Goal: Find specific page/section: Find specific page/section

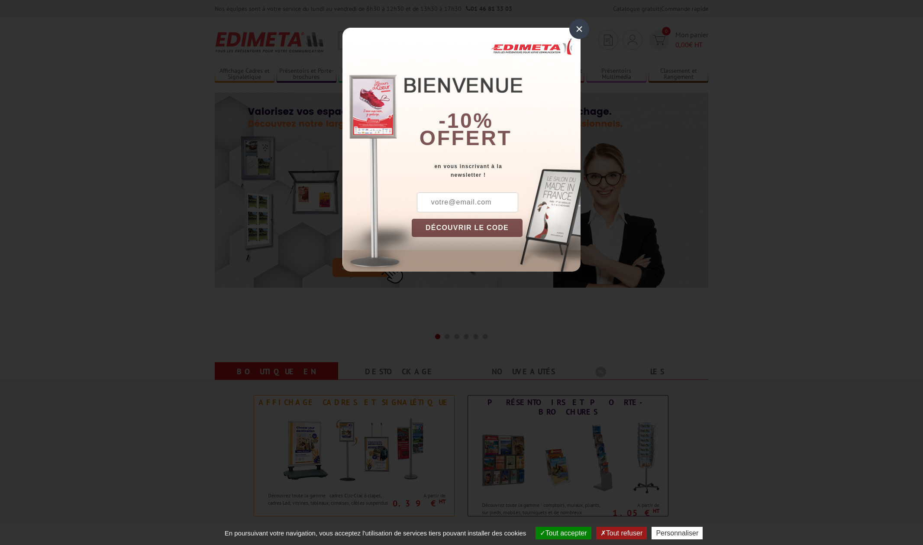
click at [583, 26] on div "×" at bounding box center [579, 29] width 20 height 20
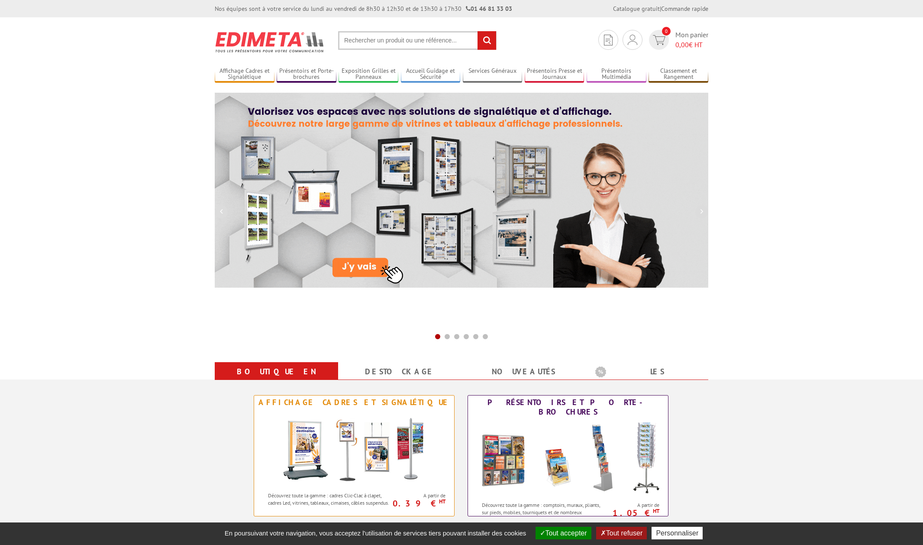
click at [433, 34] on input "text" at bounding box center [417, 40] width 158 height 19
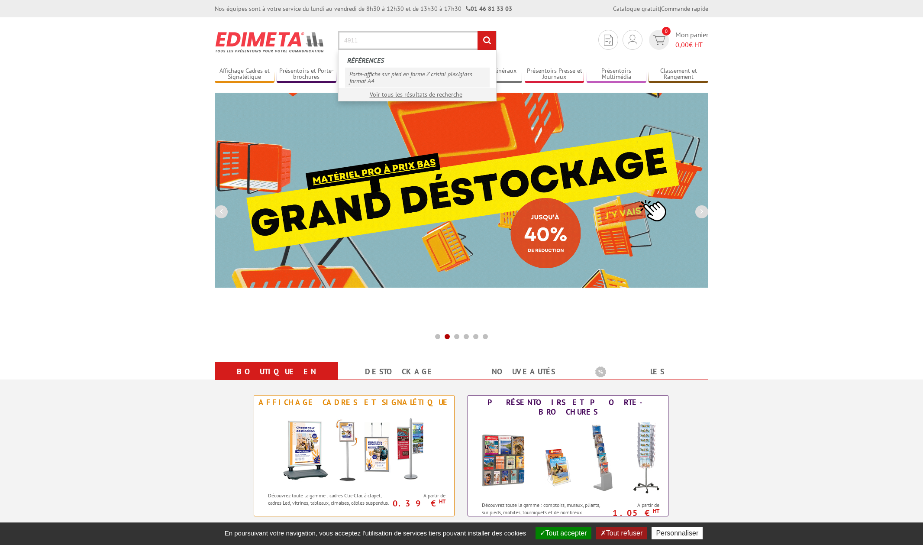
type input "4911"
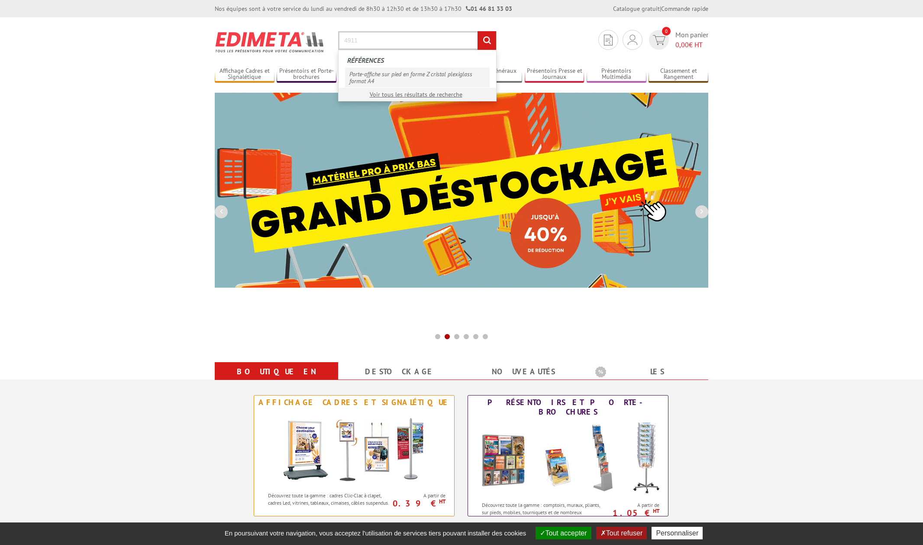
click at [396, 74] on link "Porte-affiche sur pied en forme Z cristal plexiglass format A4" at bounding box center [417, 78] width 145 height 20
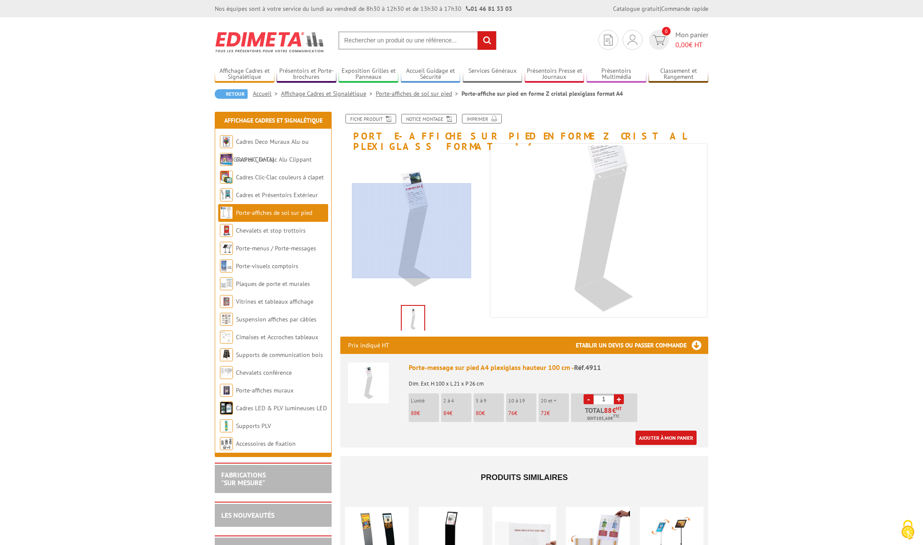
click at [412, 231] on div at bounding box center [412, 230] width 120 height 95
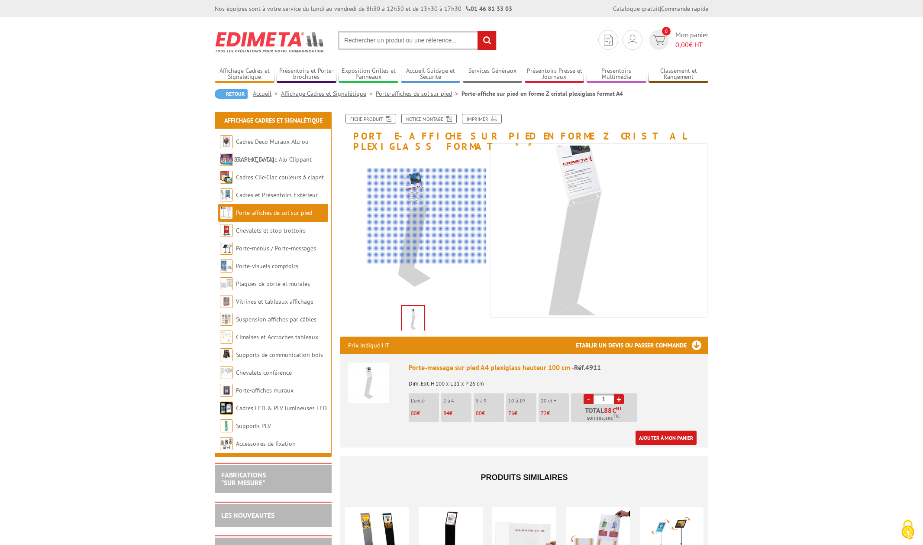
click at [434, 216] on div at bounding box center [427, 215] width 120 height 95
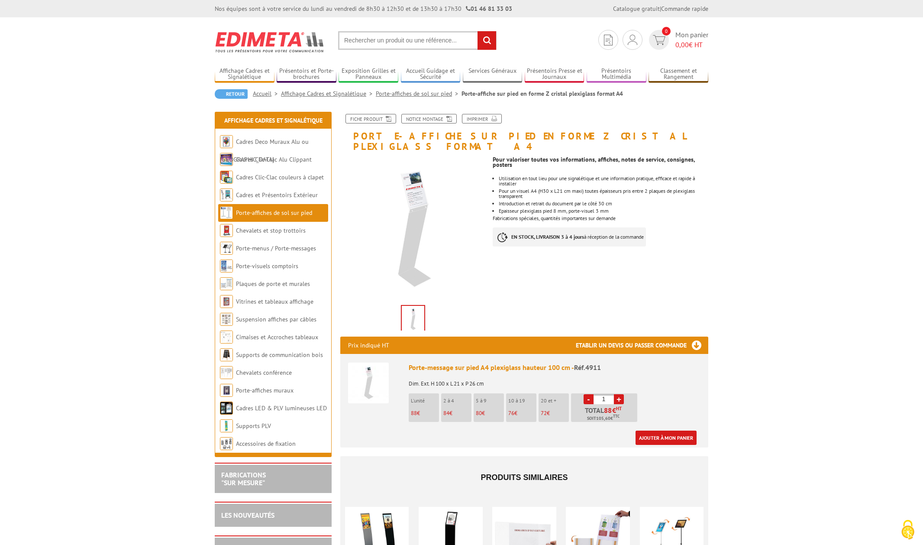
click at [365, 375] on img at bounding box center [368, 382] width 41 height 41
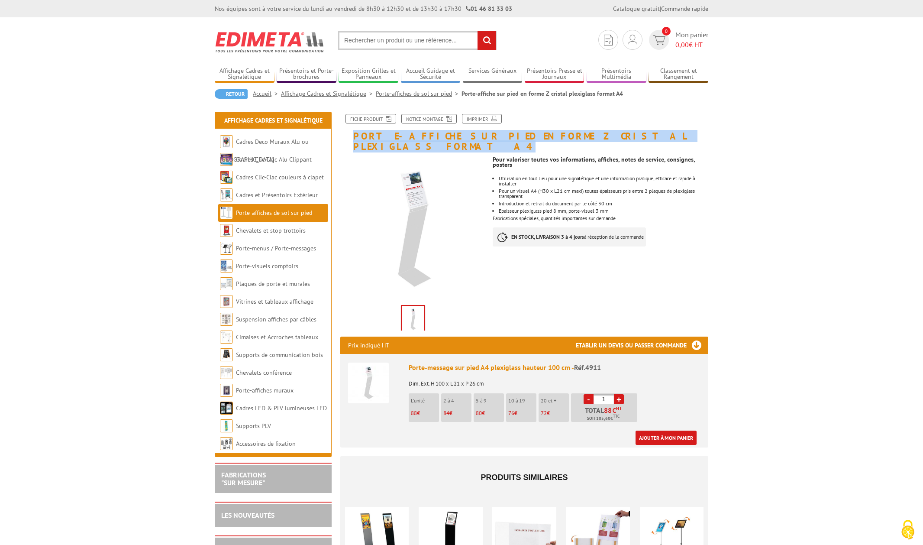
drag, startPoint x: 651, startPoint y: 136, endPoint x: 353, endPoint y: 132, distance: 297.9
click at [352, 132] on h1 "Porte-affiche sur pied en forme Z cristal plexiglass format A4" at bounding box center [524, 133] width 381 height 38
copy h1 "Porte-affiche sur pied en forme Z cristal plexiglass format A4"
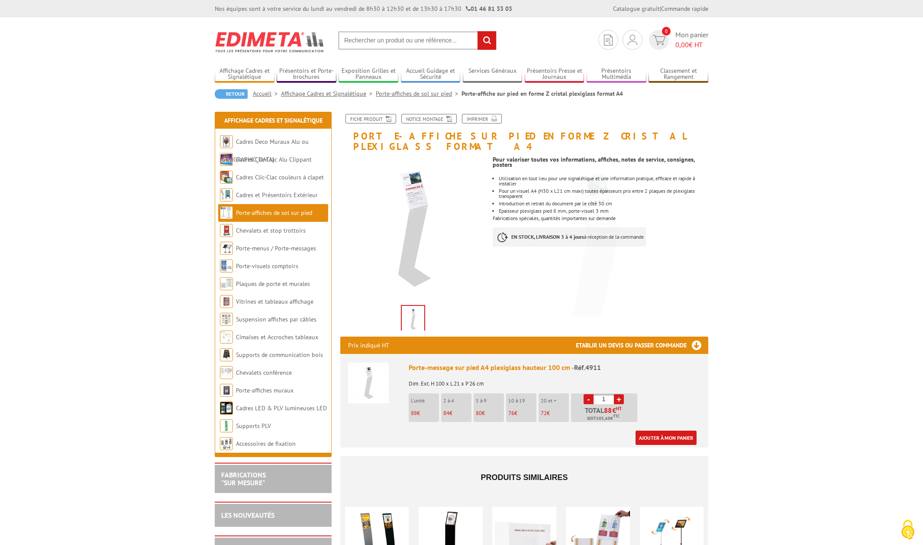
click at [408, 36] on input "text" at bounding box center [417, 40] width 158 height 19
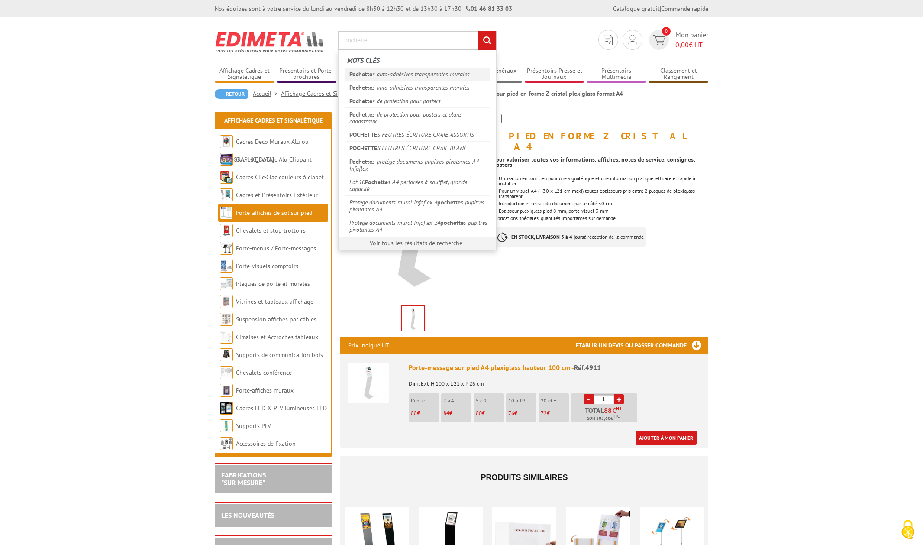
type input "pochette"
click at [416, 76] on link "Pochette s auto-adhésives transparentes murales" at bounding box center [417, 74] width 145 height 13
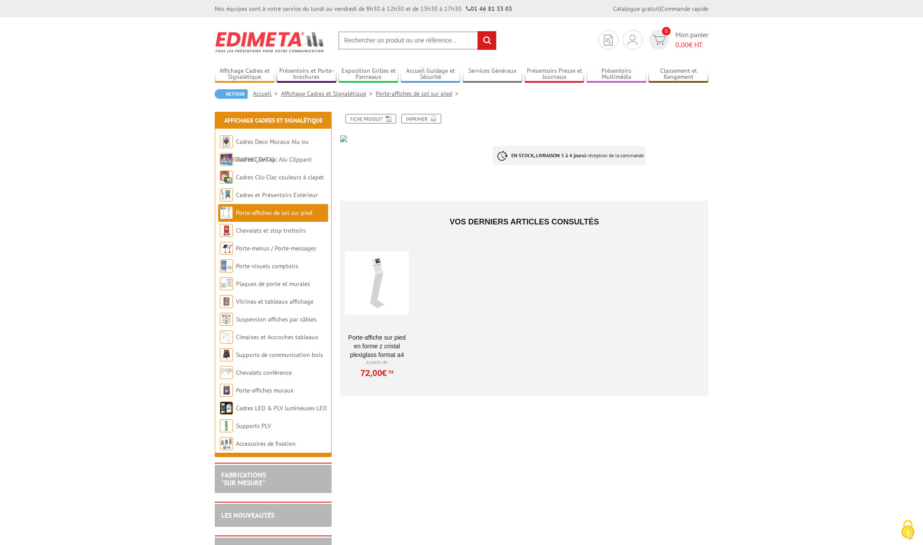
click at [405, 33] on input "text" at bounding box center [417, 40] width 158 height 19
click at [404, 42] on input "text" at bounding box center [417, 40] width 158 height 19
click at [478, 31] on input "rechercher" at bounding box center [487, 40] width 19 height 19
type input "pochette au"
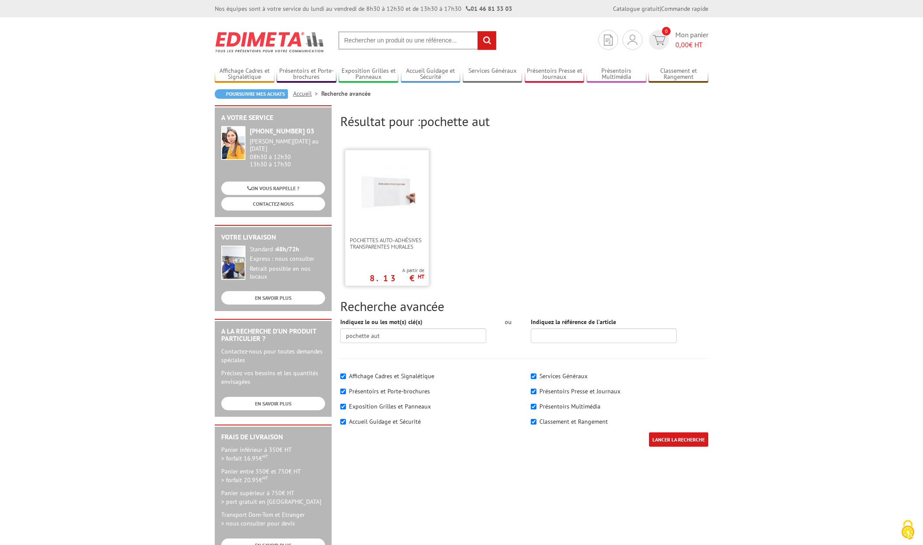
scroll to position [1, 0]
click at [397, 216] on img at bounding box center [387, 190] width 56 height 56
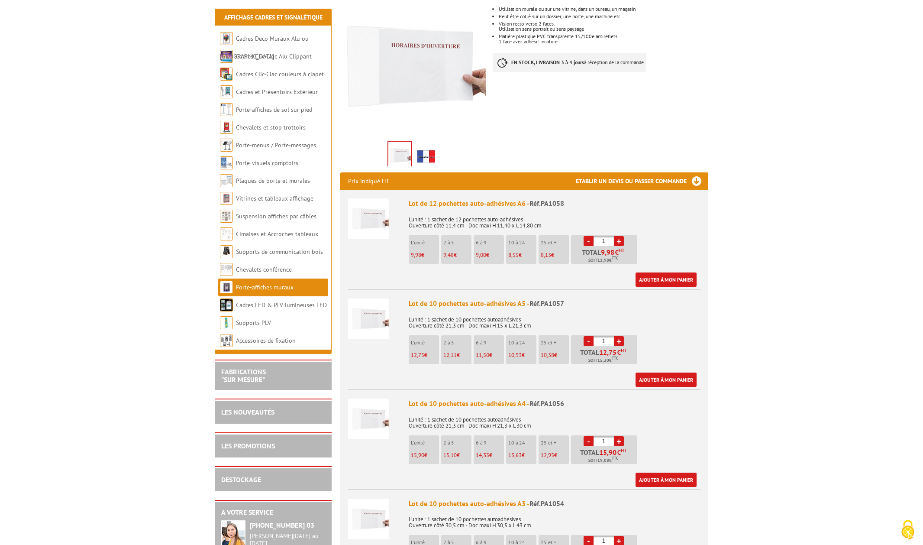
scroll to position [236, 0]
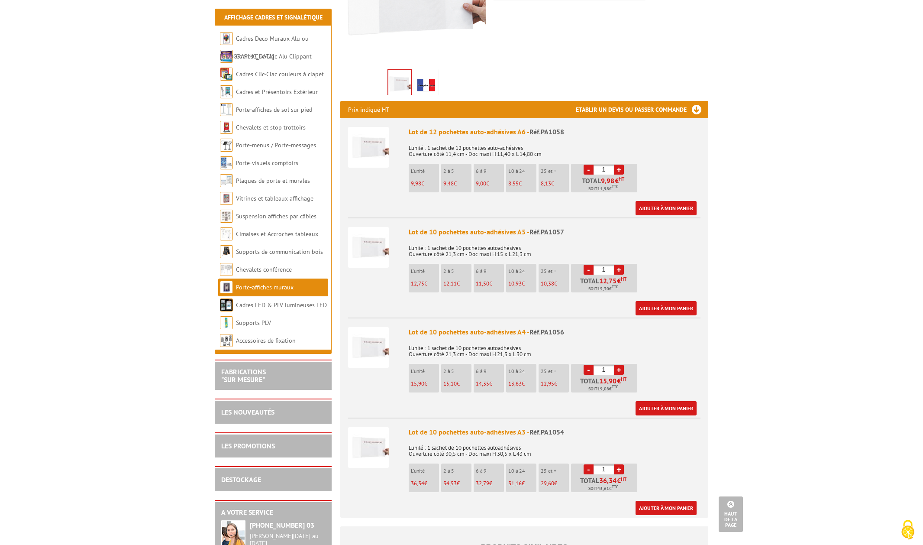
click at [377, 336] on img at bounding box center [368, 347] width 41 height 41
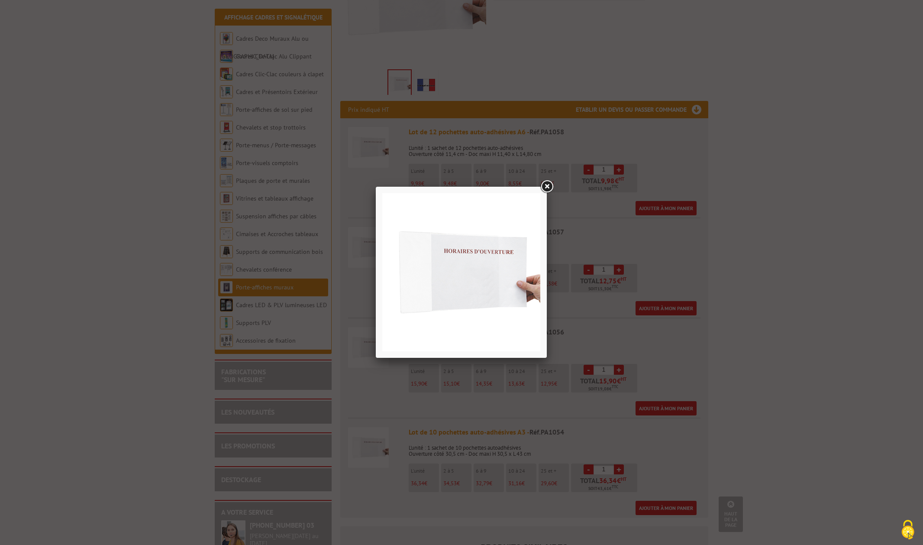
click at [451, 76] on div at bounding box center [461, 272] width 923 height 545
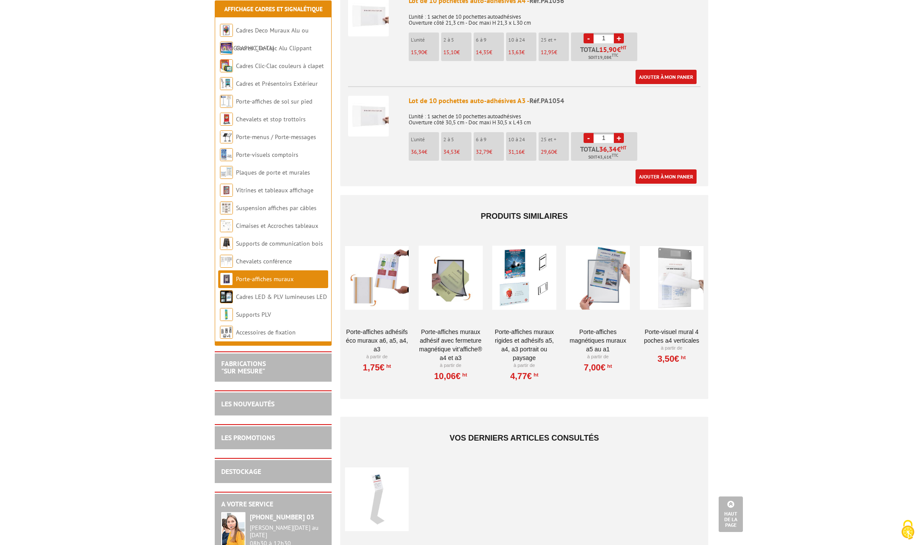
scroll to position [568, 0]
click at [453, 326] on link "Porte-affiches muraux adhésif avec fermeture magnétique VIT’AFFICHE® A4 et A3" at bounding box center [451, 343] width 64 height 35
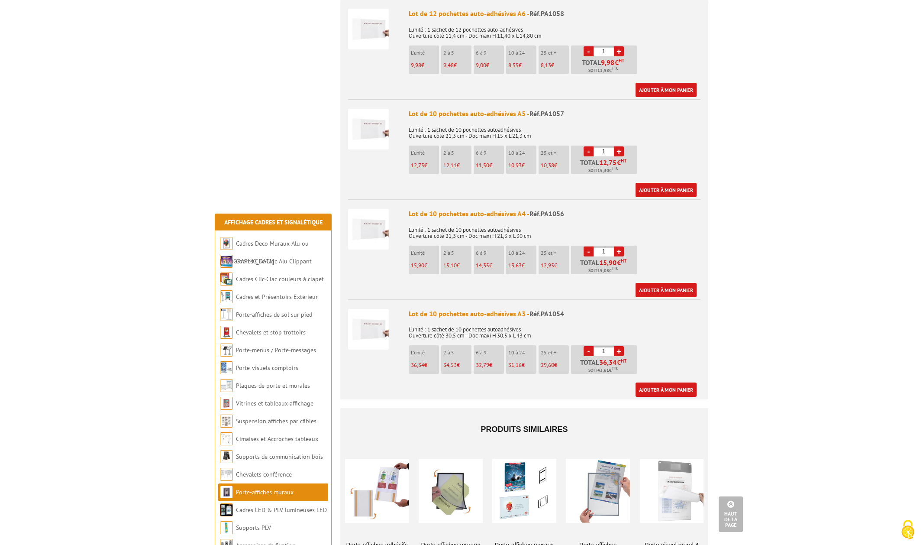
scroll to position [12, 0]
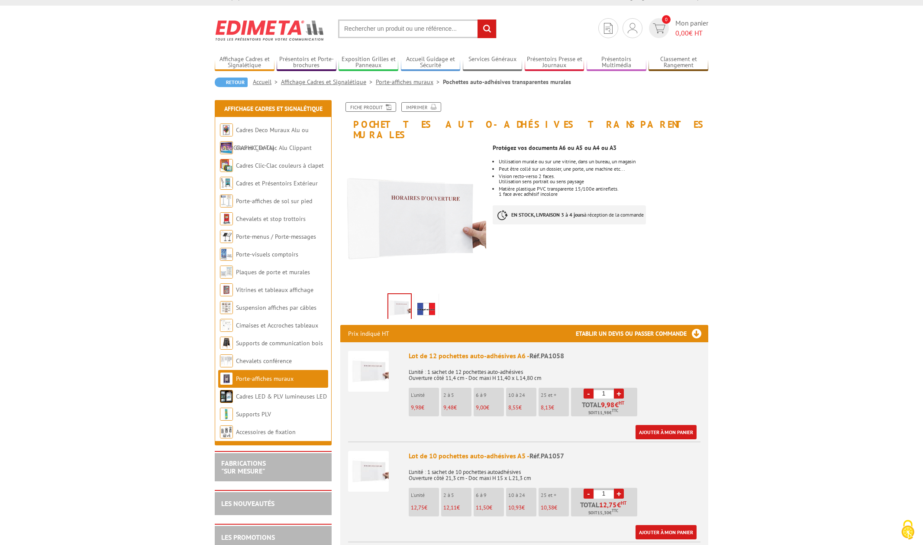
click at [427, 301] on img at bounding box center [426, 308] width 21 height 27
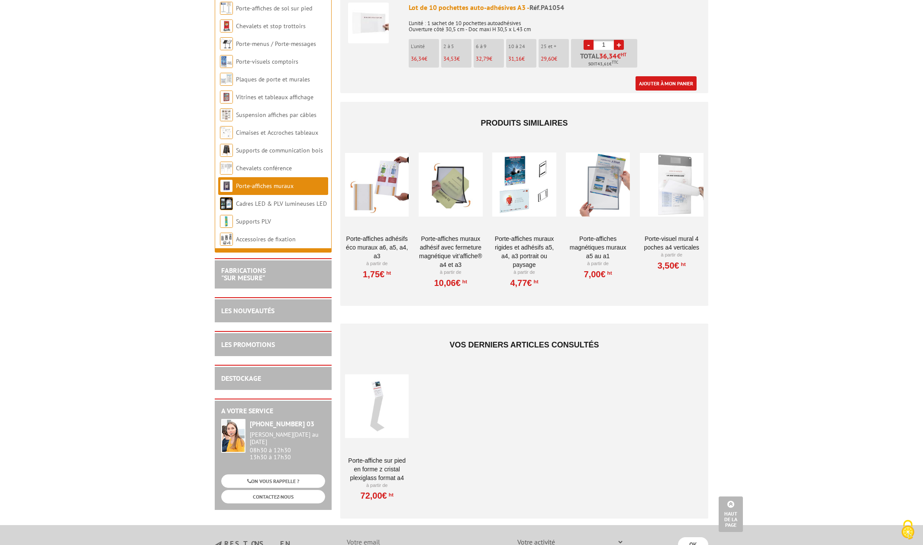
scroll to position [722, 0]
